Goal: Find specific page/section: Find specific page/section

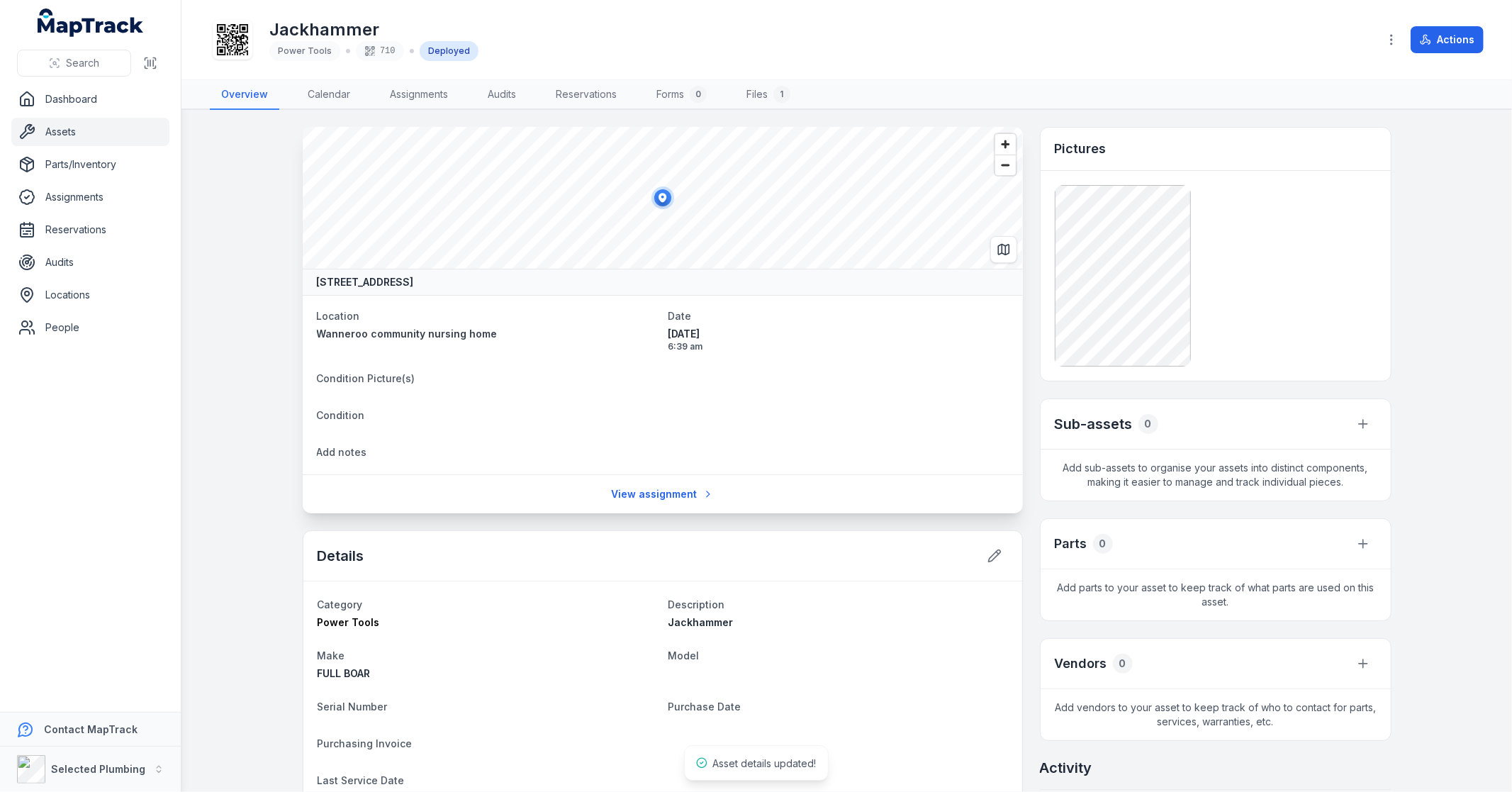
click at [236, 205] on main "[STREET_ADDRESS] Location [GEOGRAPHIC_DATA] community nursing home Date [DATE] …" at bounding box center [846, 451] width 1330 height 682
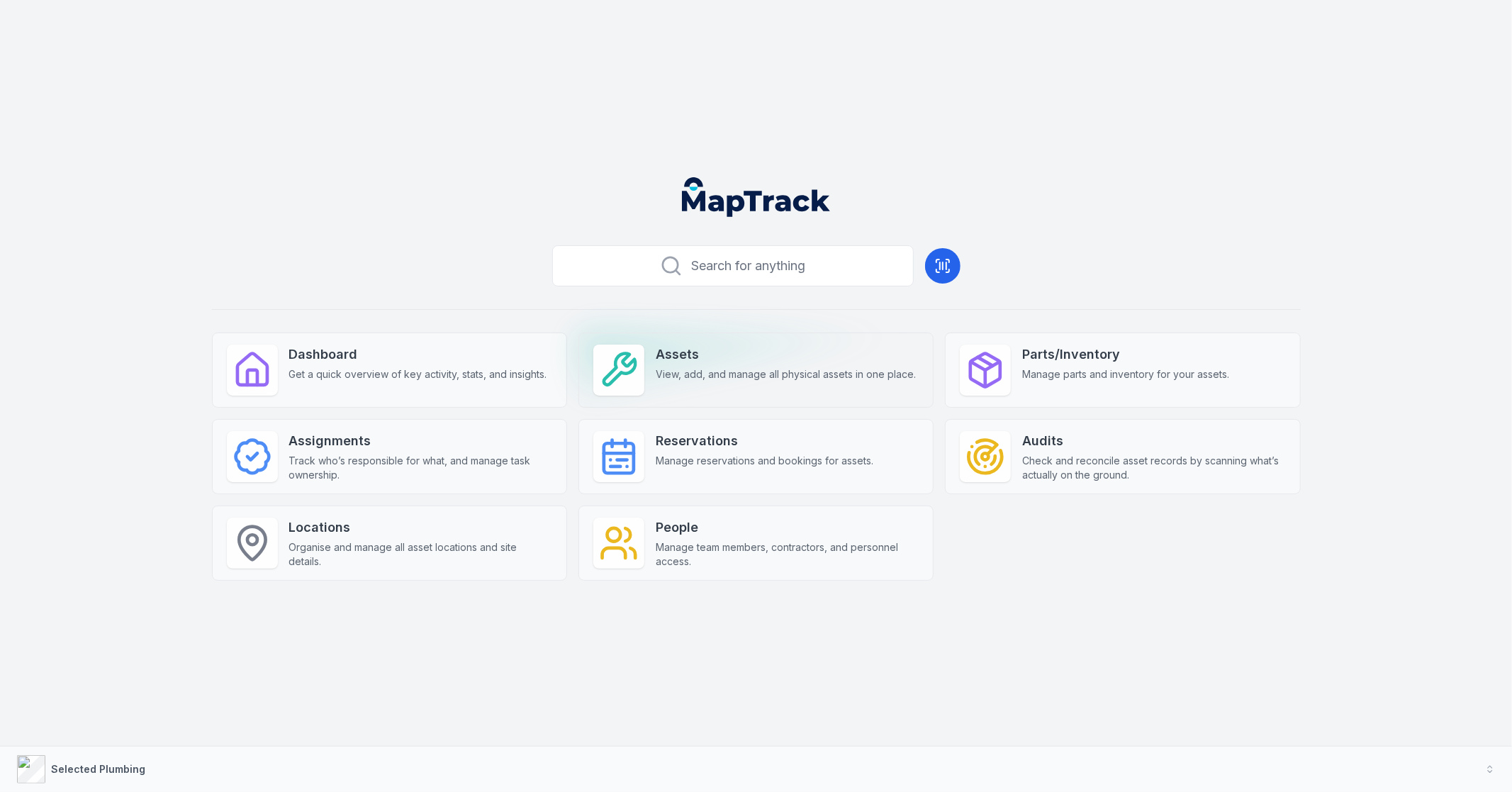
click at [797, 364] on div "Assets View, add, and manage all physical assets in one place." at bounding box center [785, 363] width 260 height 37
